Goal: Transaction & Acquisition: Subscribe to service/newsletter

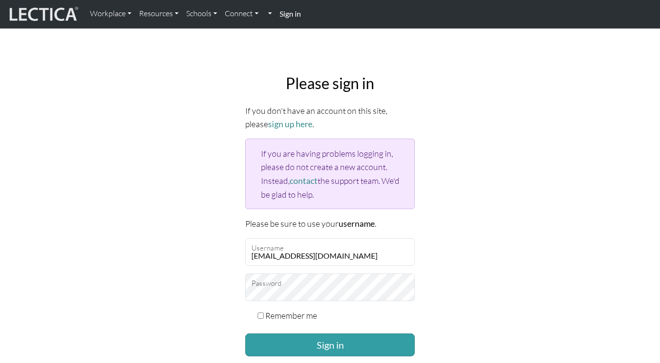
click at [298, 343] on button "Sign in" at bounding box center [329, 344] width 169 height 23
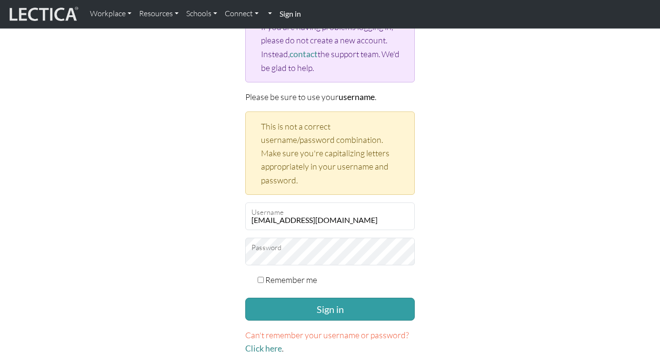
scroll to position [128, 0]
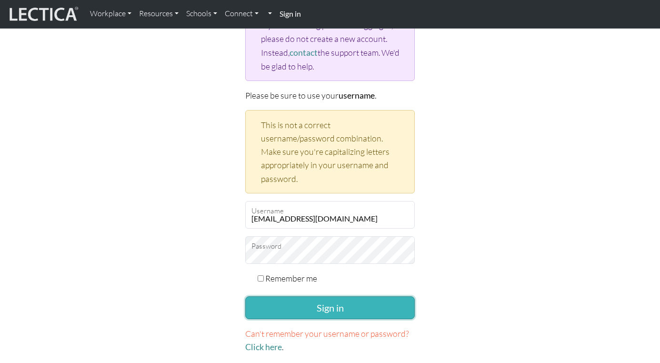
click at [316, 312] on button "Sign in" at bounding box center [329, 307] width 169 height 23
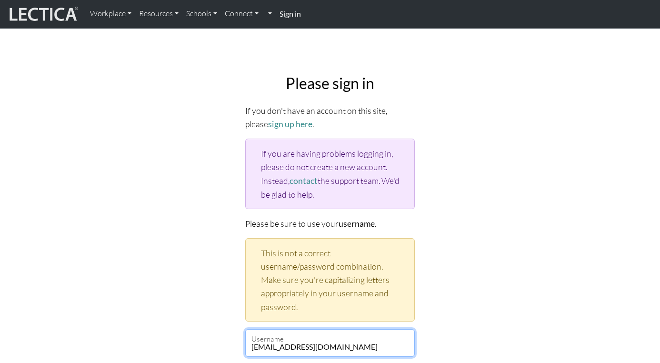
click at [318, 337] on input "[EMAIL_ADDRESS][DOMAIN_NAME]" at bounding box center [329, 343] width 169 height 28
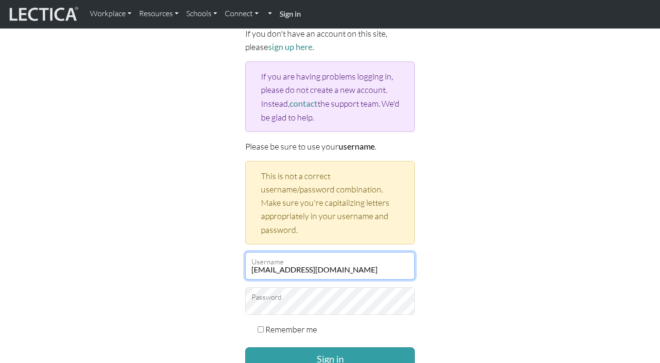
scroll to position [90, 0]
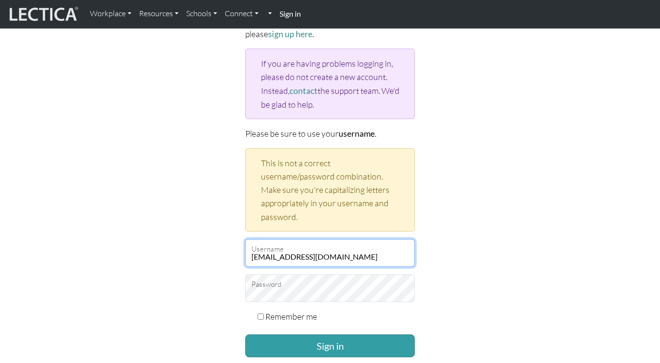
click at [335, 251] on input "altmanc@google.com" at bounding box center [329, 253] width 169 height 28
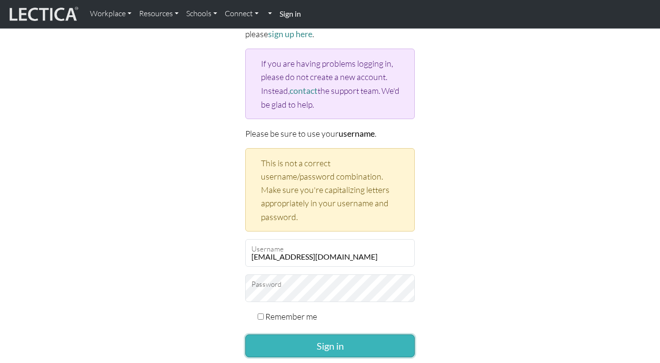
click at [331, 347] on button "Sign in" at bounding box center [329, 345] width 169 height 23
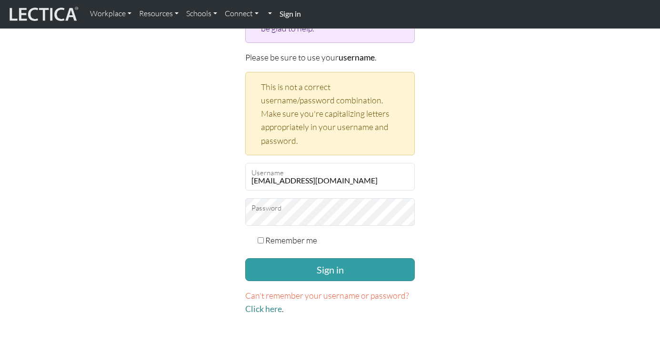
scroll to position [175, 0]
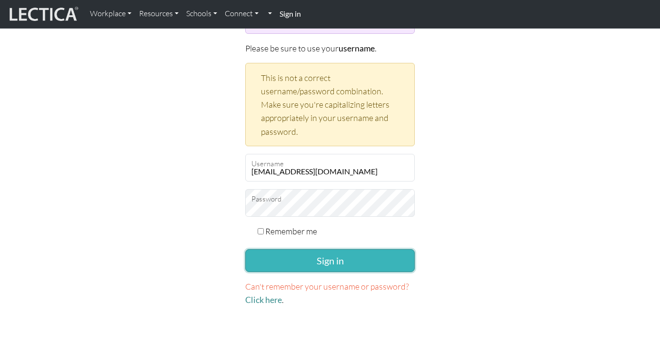
click at [313, 263] on button "Sign in" at bounding box center [329, 260] width 169 height 23
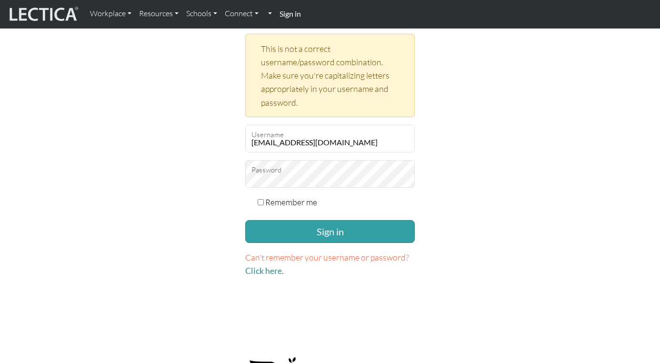
scroll to position [206, 0]
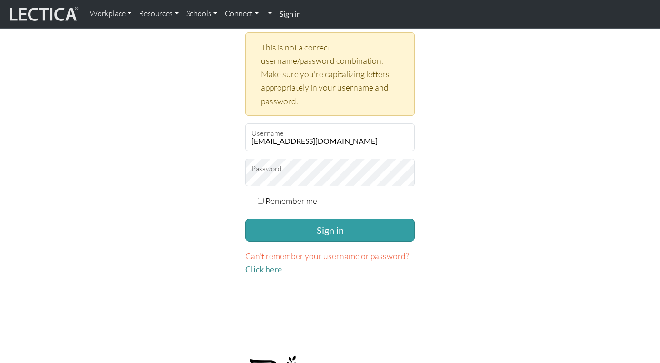
click at [254, 270] on link "Click here" at bounding box center [263, 269] width 37 height 10
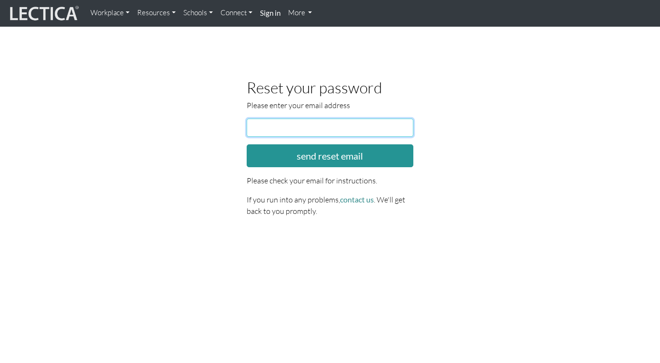
click at [289, 134] on input "email" at bounding box center [330, 128] width 167 height 18
type input "Altmanc@google.com"
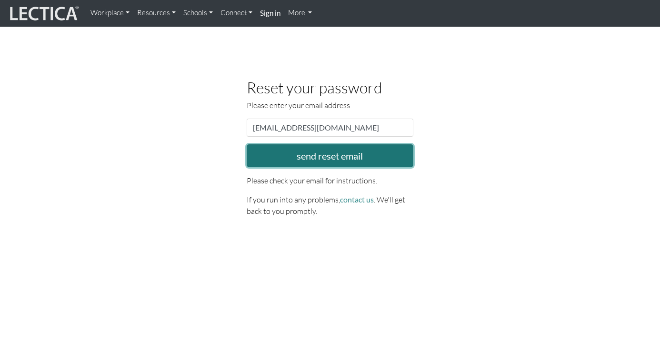
click at [318, 152] on button "send reset email" at bounding box center [330, 155] width 167 height 23
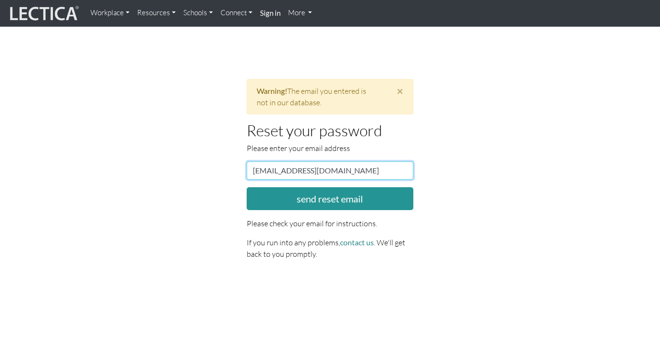
click at [256, 170] on input "[EMAIL_ADDRESS][DOMAIN_NAME]" at bounding box center [330, 170] width 167 height 18
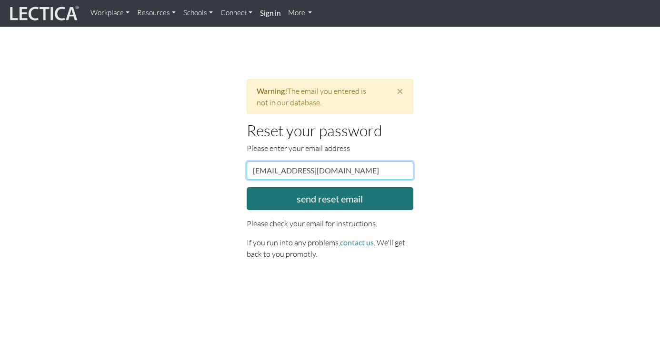
type input "[EMAIL_ADDRESS][DOMAIN_NAME]"
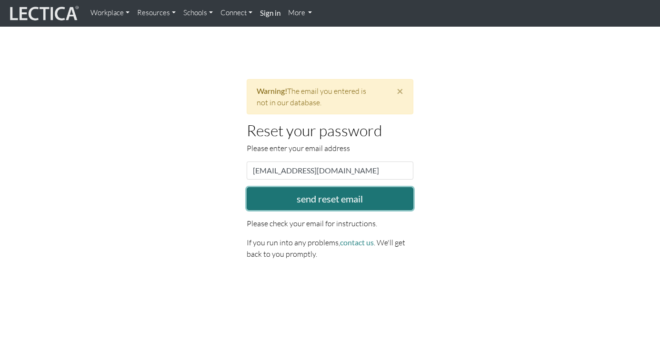
click at [300, 199] on button "send reset email" at bounding box center [330, 198] width 167 height 23
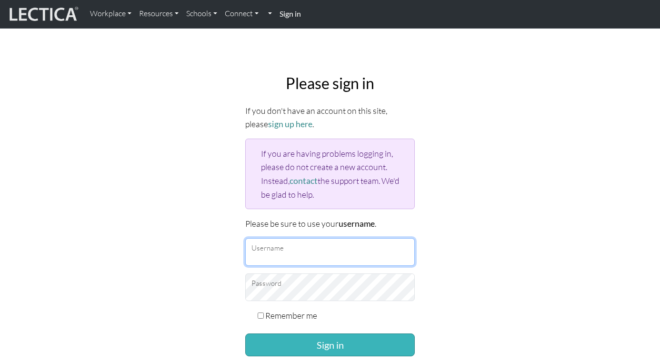
type input "altmanc@google.com"
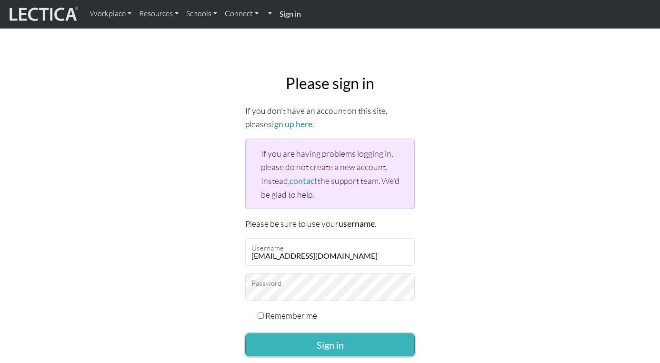
click at [339, 345] on button "Sign in" at bounding box center [329, 344] width 169 height 23
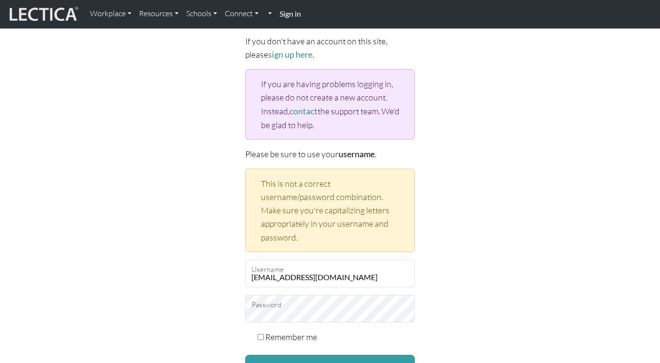
scroll to position [72, 0]
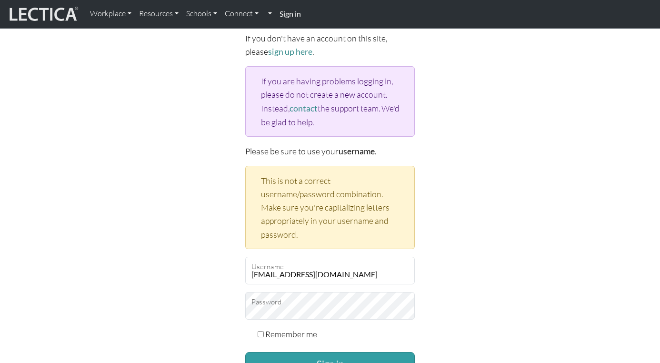
click at [240, 316] on div "Please sign in If you don't have an account on this site, please sign up here .…" at bounding box center [329, 205] width 181 height 423
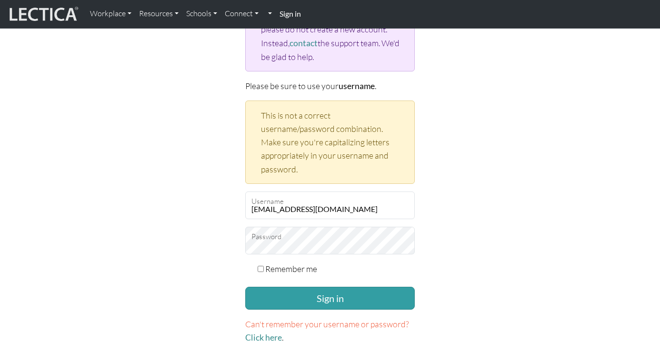
scroll to position [139, 0]
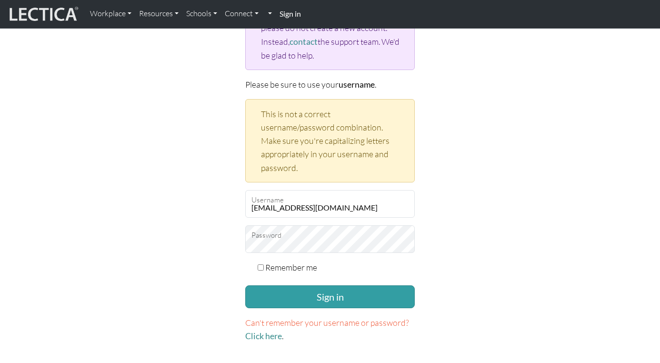
click at [292, 306] on form "If you don't have an account on this site, please sign up here . If you are hav…" at bounding box center [329, 154] width 169 height 378
click at [297, 297] on button "Sign in" at bounding box center [329, 296] width 169 height 23
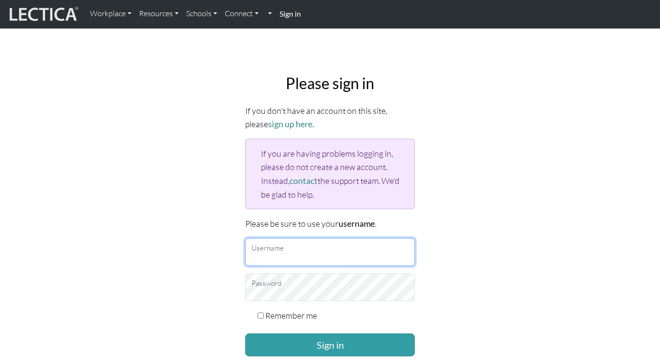
type input "[EMAIL_ADDRESS][DOMAIN_NAME]"
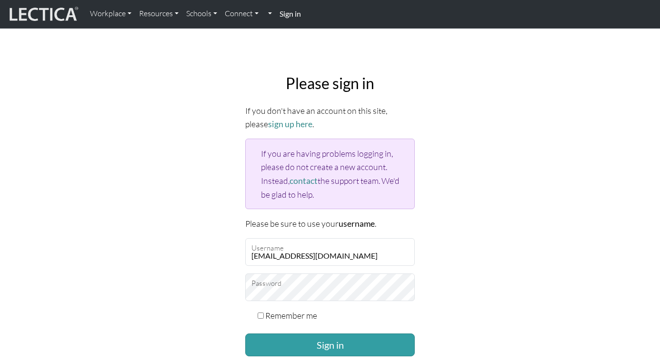
click at [154, 261] on div "Please sign in If you don't have an account on this site, please sign up here .…" at bounding box center [330, 233] width 543 height 332
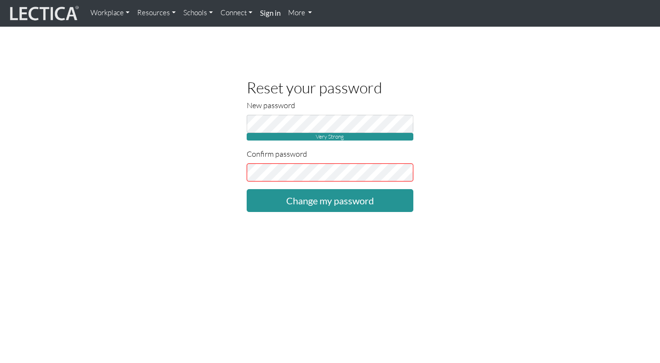
click at [340, 114] on div "New password Very Strong" at bounding box center [330, 119] width 167 height 41
click at [223, 205] on div "Reset your password New password Very Strong Confirm password Change my password" at bounding box center [330, 145] width 543 height 133
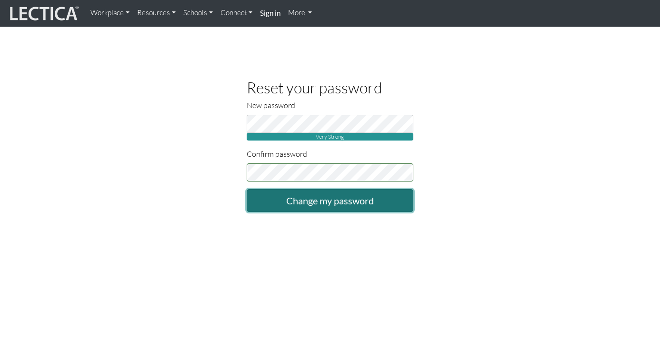
click at [331, 209] on input "Change my password" at bounding box center [330, 200] width 167 height 23
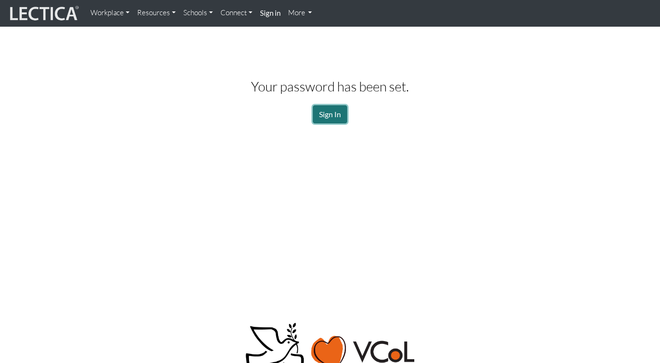
click at [328, 108] on link "Sign In" at bounding box center [330, 114] width 34 height 18
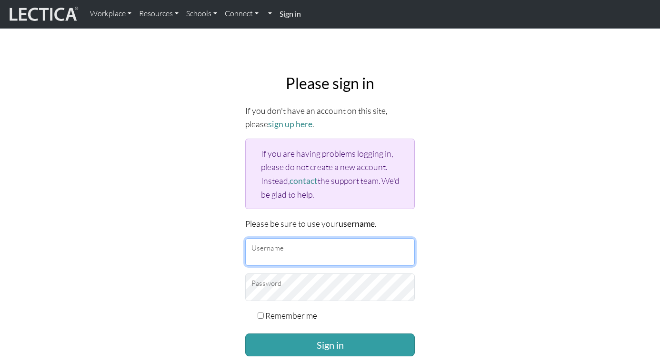
type input "[EMAIL_ADDRESS][DOMAIN_NAME]"
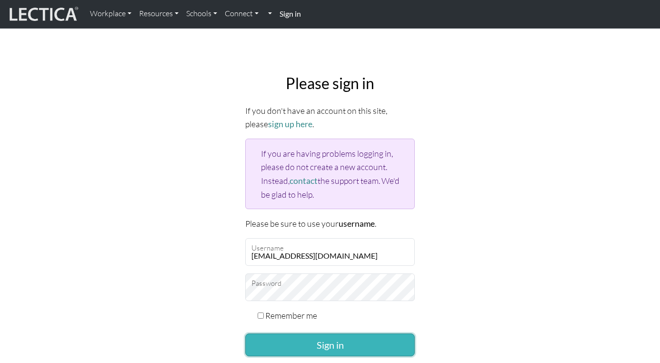
click at [308, 336] on button "Sign in" at bounding box center [329, 344] width 169 height 23
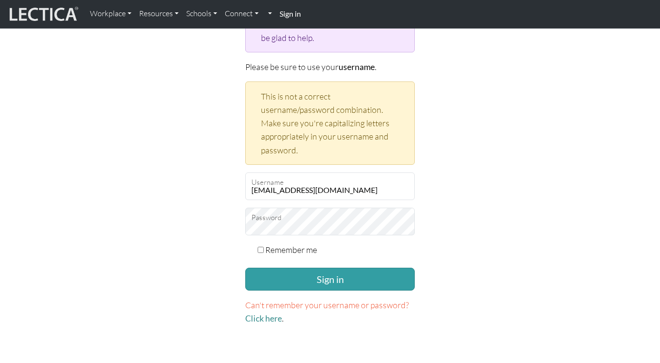
scroll to position [161, 0]
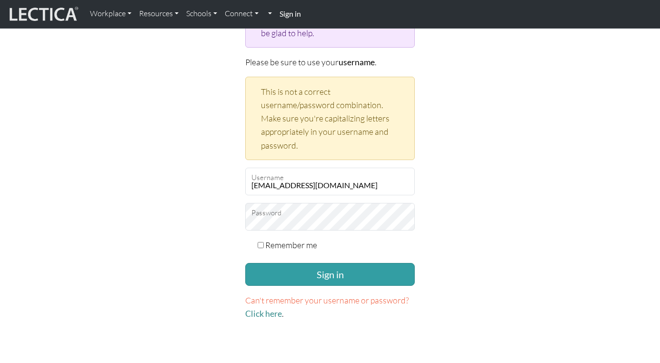
click at [187, 222] on div "Please sign in If you don't have an account on this site, please sign up here .…" at bounding box center [330, 116] width 543 height 423
click at [281, 269] on button "Sign in" at bounding box center [329, 274] width 169 height 23
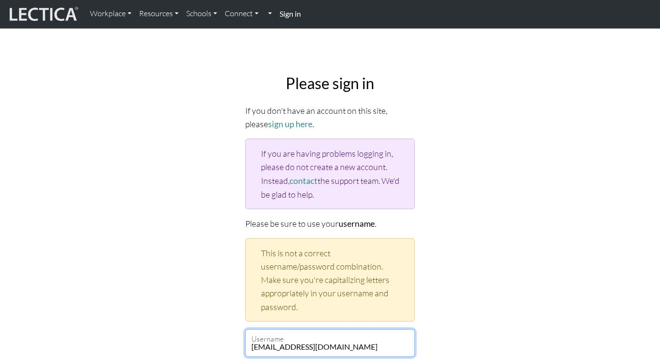
click at [260, 348] on input "[EMAIL_ADDRESS][DOMAIN_NAME]" at bounding box center [329, 343] width 169 height 28
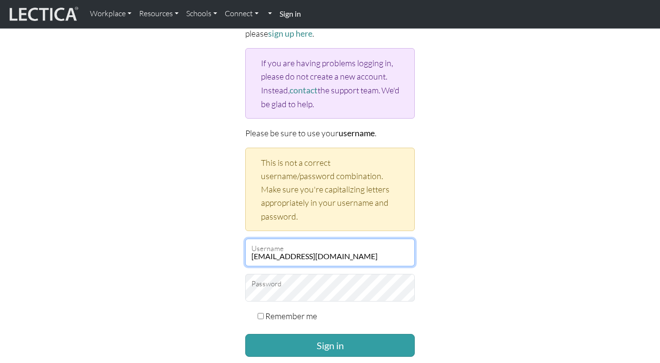
scroll to position [91, 0]
type input "Altmanc@google.com"
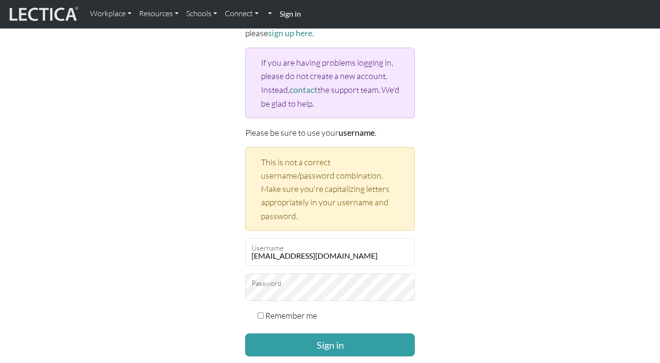
click at [215, 325] on div "Please sign in If you don't have an account on this site, please sign up here .…" at bounding box center [330, 187] width 543 height 423
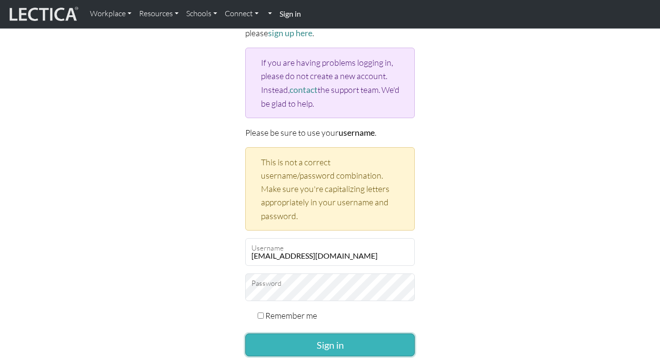
click at [279, 343] on button "Sign in" at bounding box center [329, 344] width 169 height 23
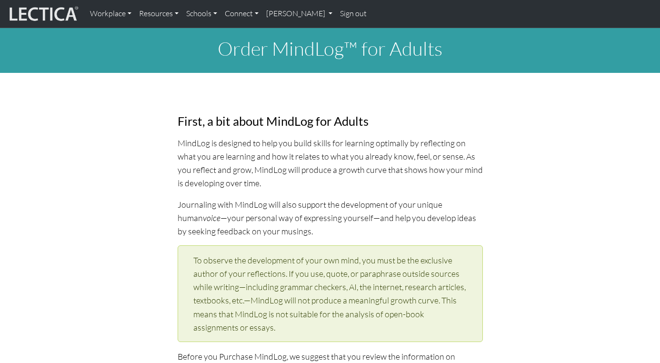
select select "1981"
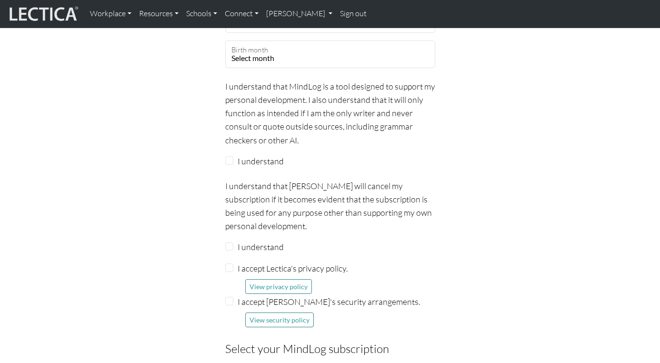
scroll to position [1035, 0]
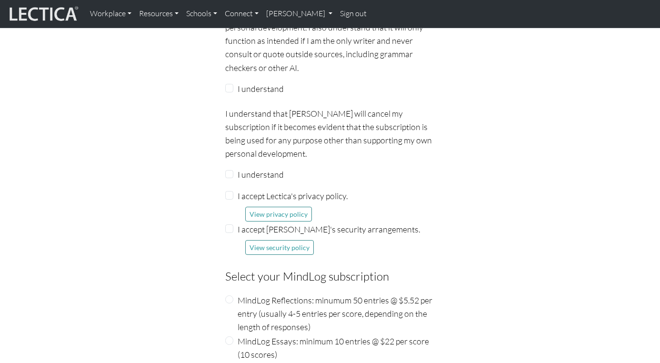
click at [232, 168] on div "I understand" at bounding box center [330, 174] width 210 height 13
click at [227, 88] on input "I understand" at bounding box center [229, 88] width 9 height 9
checkbox input "true"
click at [232, 170] on input "I understand" at bounding box center [229, 174] width 9 height 9
checkbox input "true"
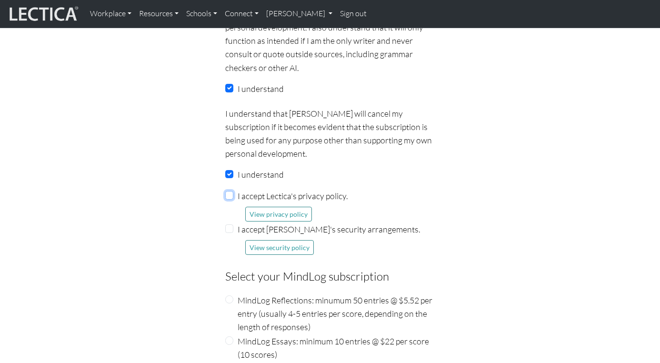
click at [232, 191] on input "I accept Lectica's privacy policy." at bounding box center [229, 195] width 9 height 9
checkbox input "true"
click at [231, 224] on input "I accept Lectica's security arrangements." at bounding box center [229, 228] width 9 height 9
checkbox input "true"
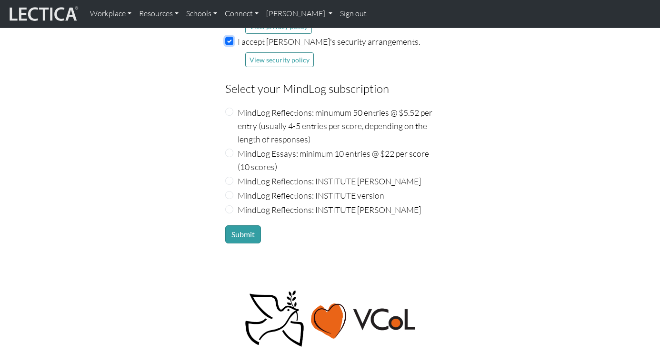
scroll to position [1235, 0]
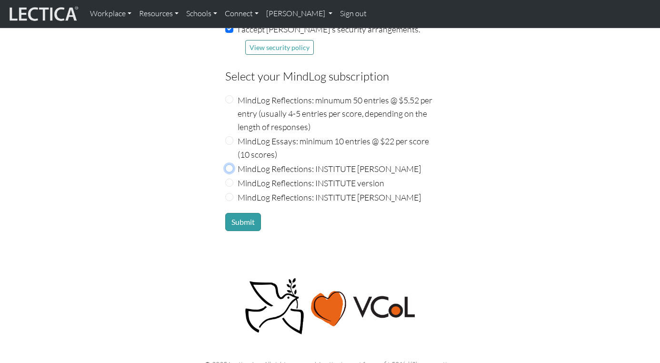
click at [227, 169] on input "MindLog Reflections: INSTITUTE Nic Maisano" at bounding box center [229, 168] width 9 height 9
radio input "true"
click at [249, 224] on button "Submit" at bounding box center [243, 222] width 36 height 18
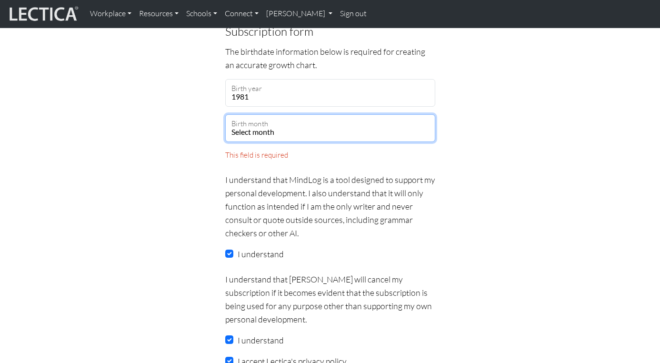
scroll to position [835, 0]
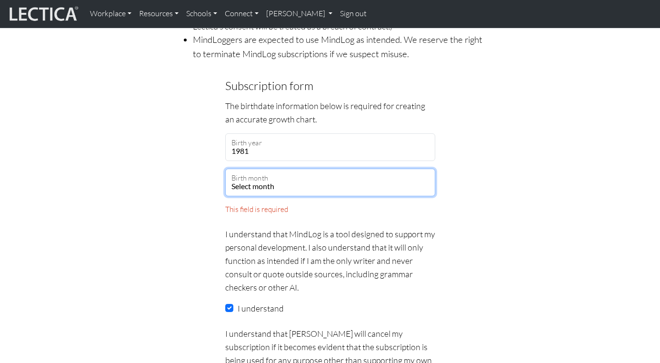
click at [259, 191] on select "Select month January February March April May June July August September Octobe…" at bounding box center [330, 183] width 210 height 28
select select "01"
click at [225, 169] on select "Select month January February March April May June July August September Octobe…" at bounding box center [330, 183] width 210 height 28
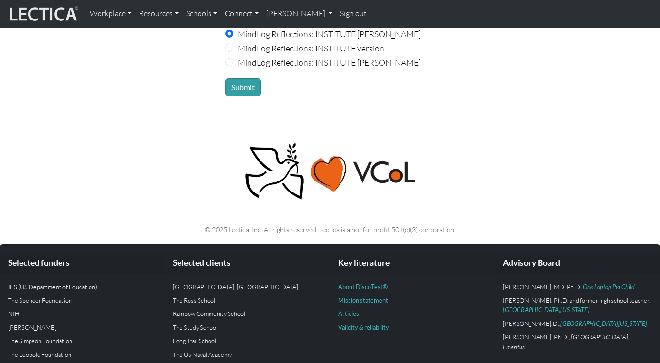
scroll to position [1404, 0]
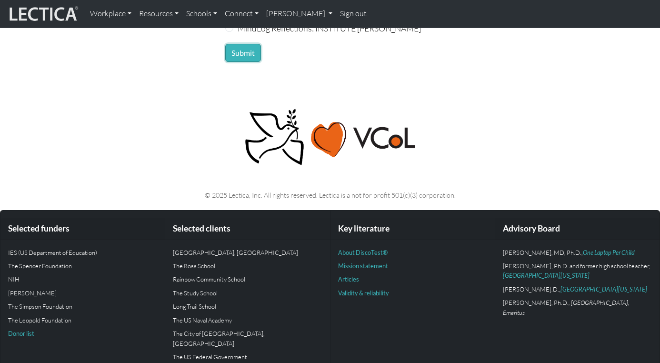
click at [231, 51] on button "Submit" at bounding box center [243, 53] width 36 height 18
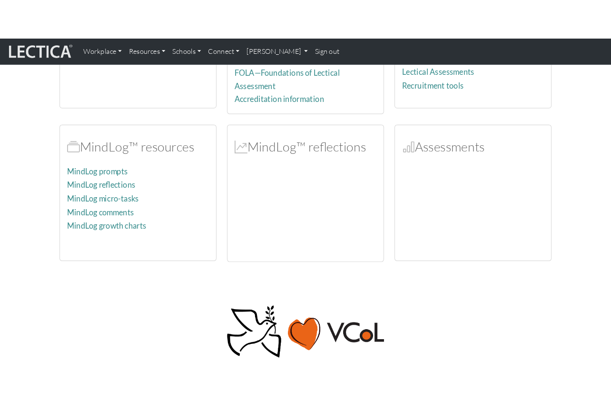
scroll to position [69, 0]
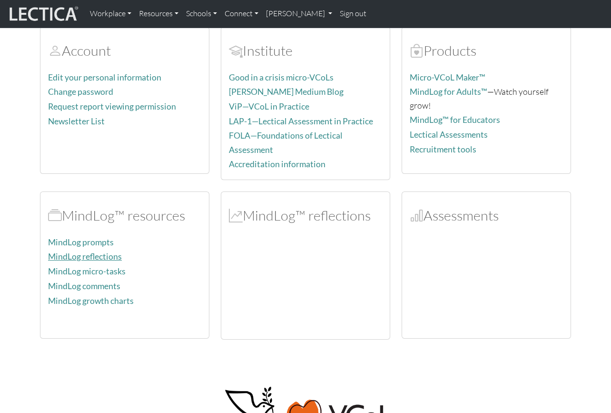
click at [87, 253] on link "MindLog reflections" at bounding box center [85, 256] width 74 height 10
click at [101, 238] on link "MindLog prompts" at bounding box center [81, 242] width 66 height 10
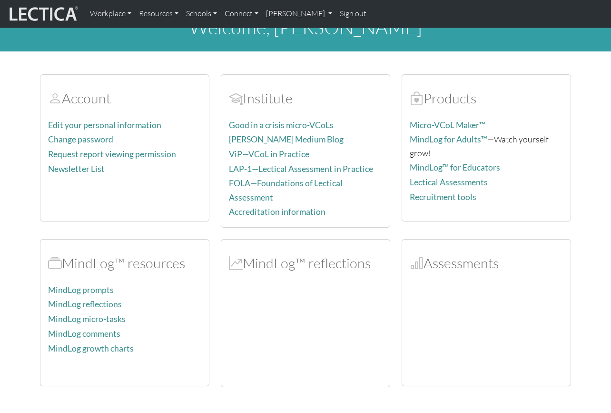
scroll to position [22, 0]
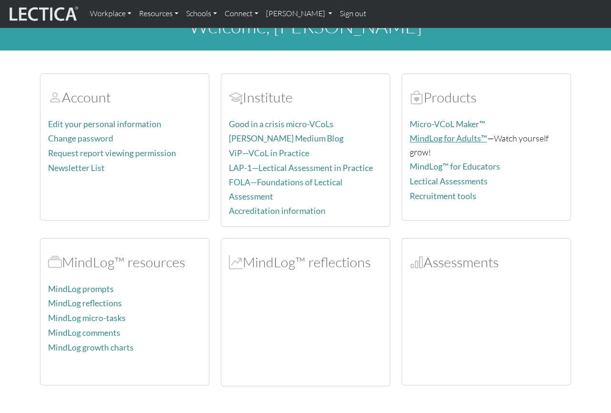
click at [453, 139] on link "MindLog for Adults™" at bounding box center [449, 138] width 78 height 10
